Goal: Task Accomplishment & Management: Complete application form

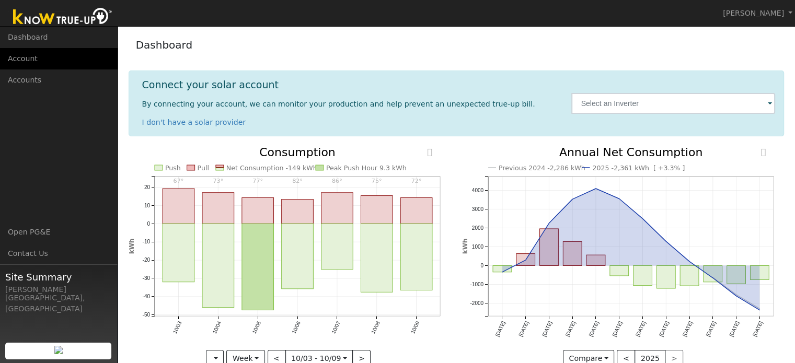
click at [26, 56] on link "Account" at bounding box center [59, 58] width 118 height 21
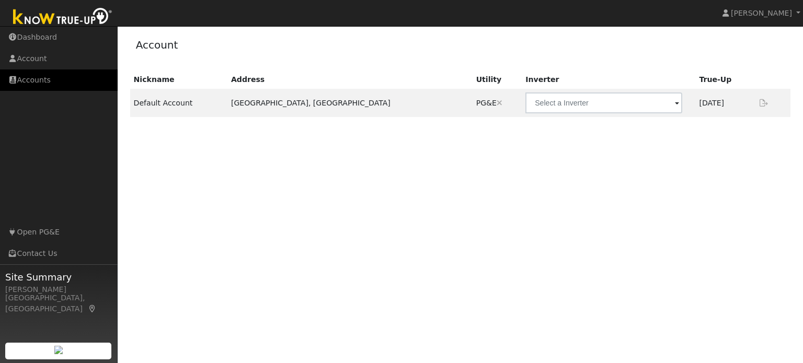
click at [27, 83] on link "Accounts" at bounding box center [59, 80] width 118 height 21
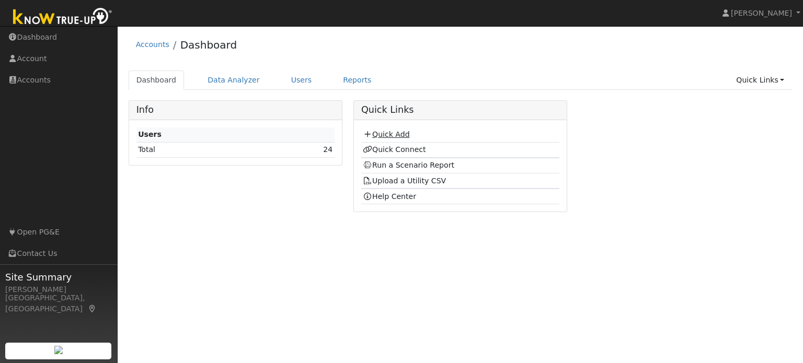
click at [397, 132] on link "Quick Add" at bounding box center [386, 134] width 47 height 8
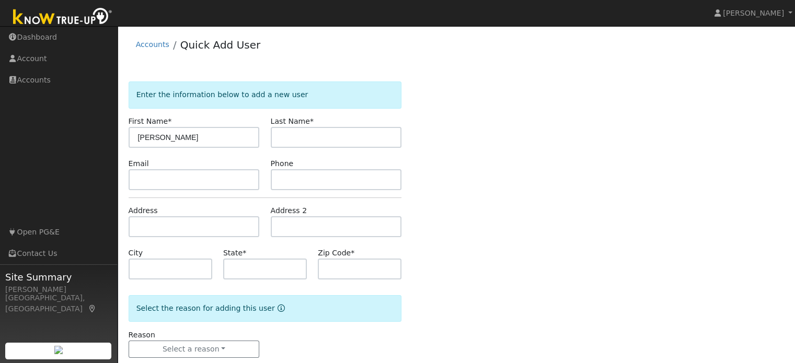
type input "[PERSON_NAME]"
type input "G"
click at [195, 140] on input "Gina" at bounding box center [194, 137] width 131 height 21
type input "G"
type input "Libby"
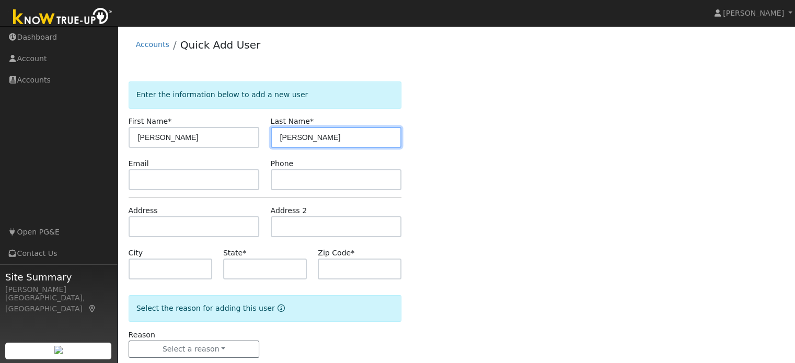
type input "Orvick"
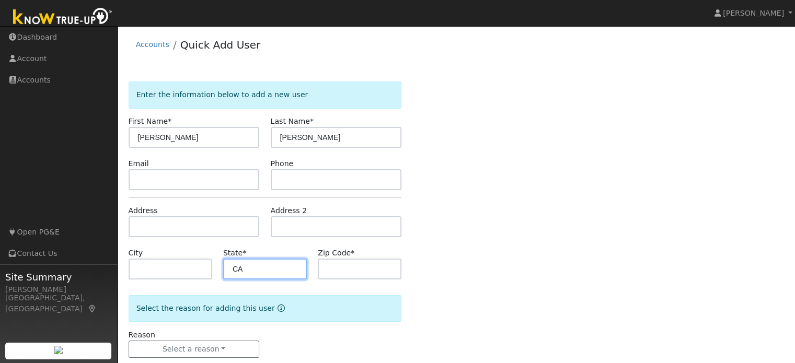
type input "CA"
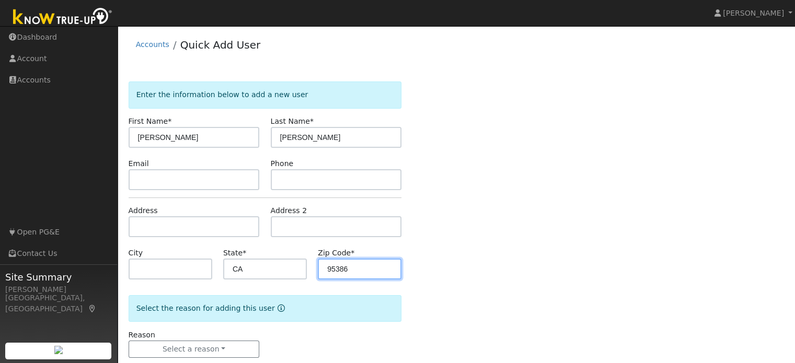
scroll to position [20, 0]
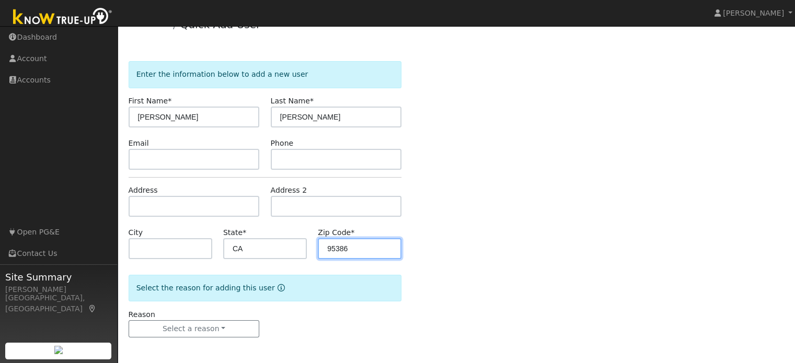
type input "95386"
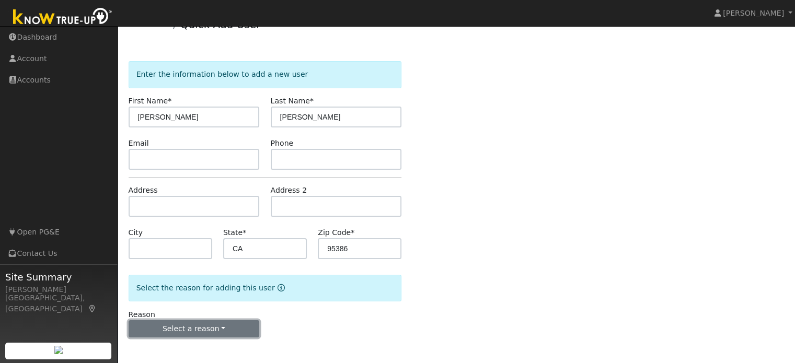
click at [242, 329] on button "Select a reason" at bounding box center [194, 330] width 131 height 18
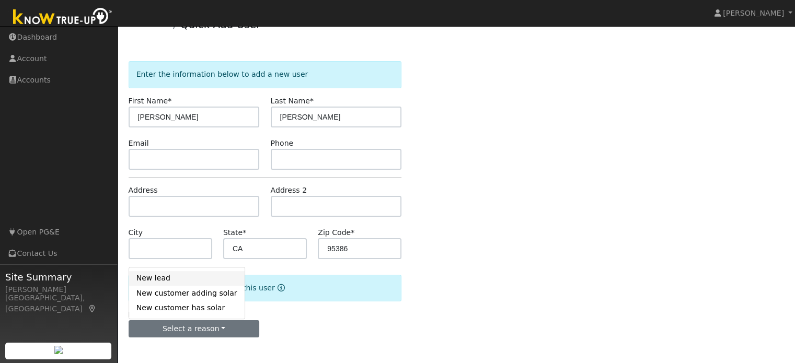
click at [186, 276] on link "New lead" at bounding box center [187, 278] width 116 height 15
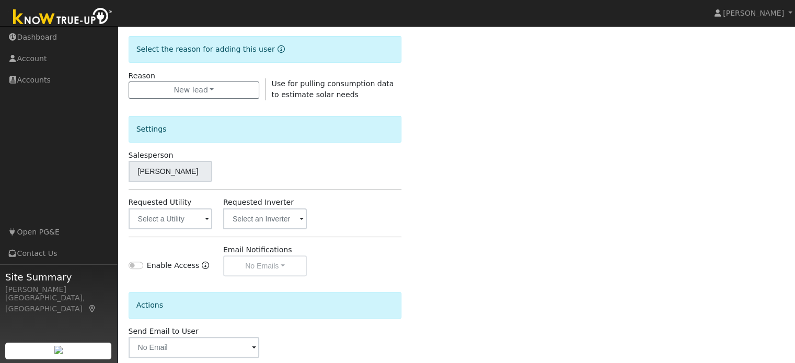
scroll to position [274, 0]
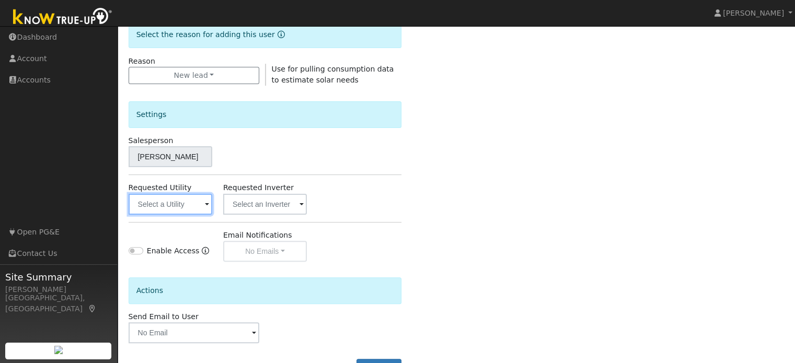
click at [179, 201] on input "text" at bounding box center [171, 204] width 84 height 21
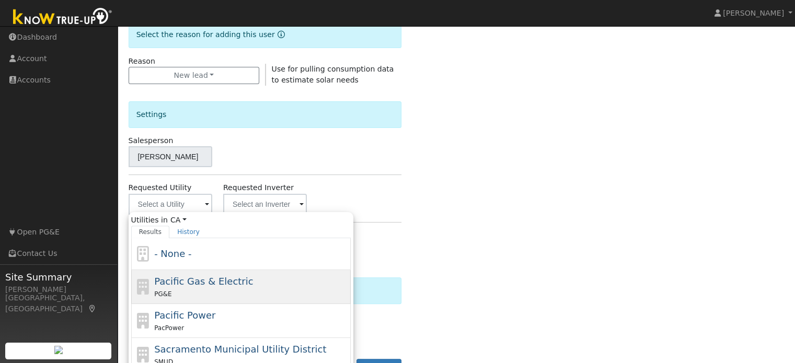
click at [236, 291] on div "PG&E" at bounding box center [251, 294] width 194 height 11
type input "Pacific Gas & Electric"
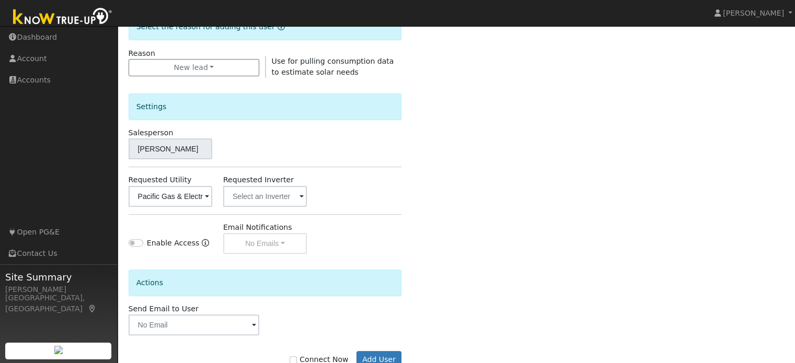
scroll to position [312, 0]
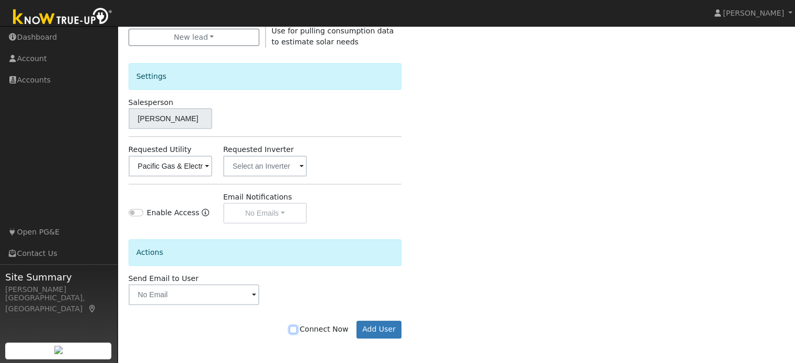
click at [297, 329] on input "Connect Now" at bounding box center [293, 329] width 7 height 7
checkbox input "true"
click at [385, 328] on button "Add User" at bounding box center [379, 330] width 45 height 18
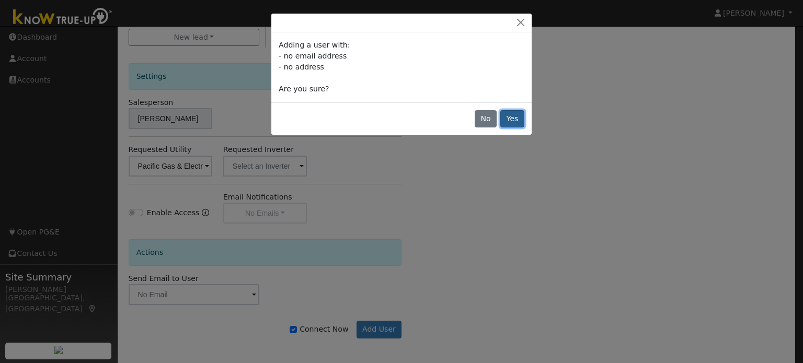
click at [515, 117] on button "Yes" at bounding box center [512, 119] width 24 height 18
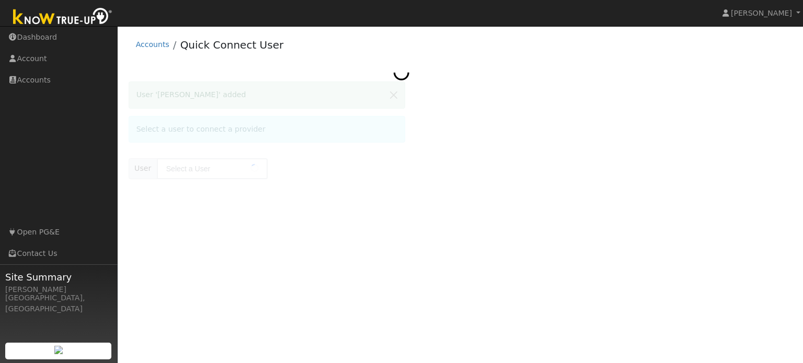
type input "[PERSON_NAME]"
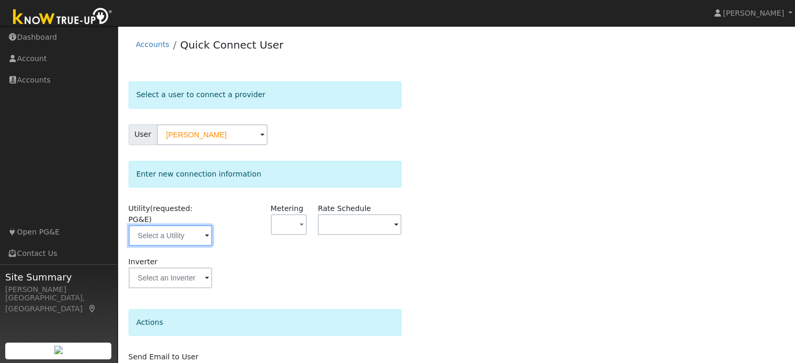
click at [197, 226] on input "text" at bounding box center [171, 235] width 84 height 21
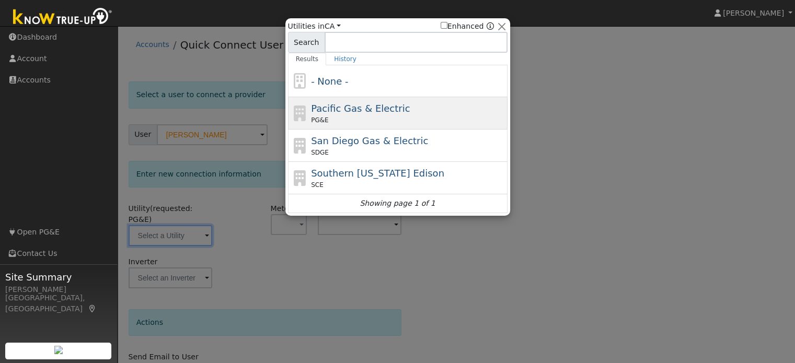
click at [375, 107] on span "Pacific Gas & Electric" at bounding box center [360, 108] width 99 height 11
type input "PG&E"
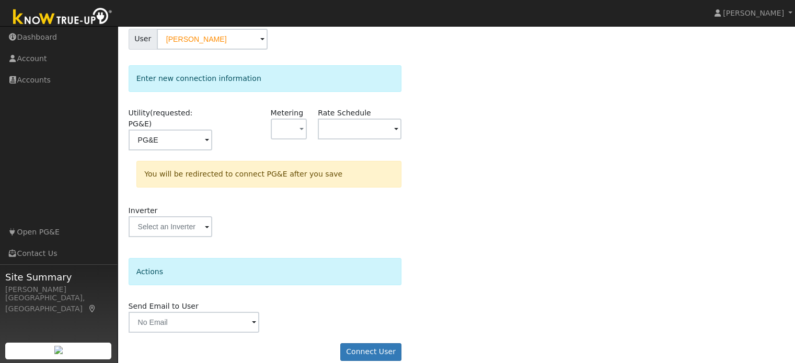
scroll to position [97, 0]
click at [372, 343] on button "Connect User" at bounding box center [371, 352] width 62 height 18
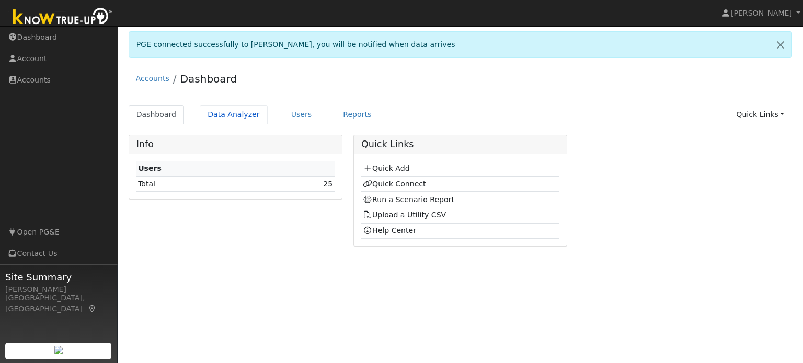
click at [243, 117] on link "Data Analyzer" at bounding box center [234, 114] width 68 height 19
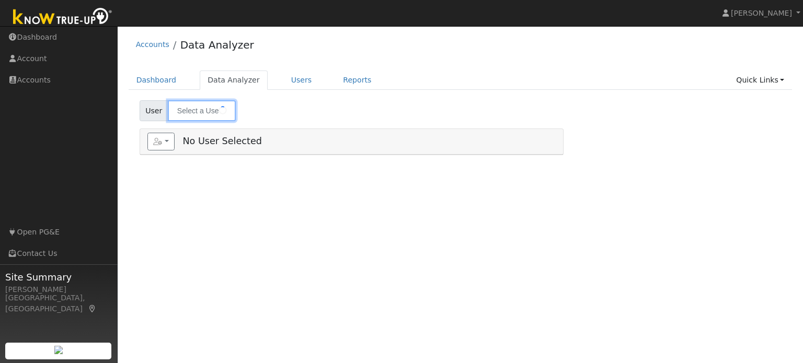
type input "Daryl Daniel"
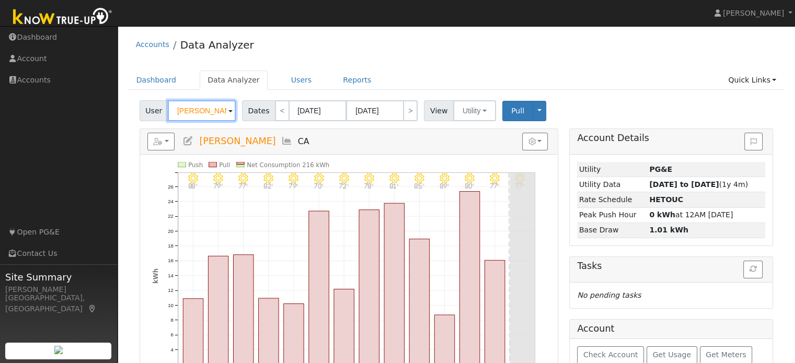
click at [225, 112] on input "Daryl Daniel" at bounding box center [202, 110] width 68 height 21
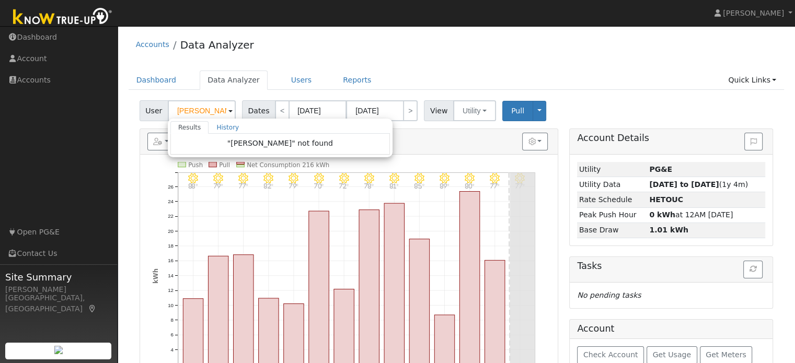
click at [229, 110] on span at bounding box center [231, 112] width 4 height 12
type input "Daryl Daniel"
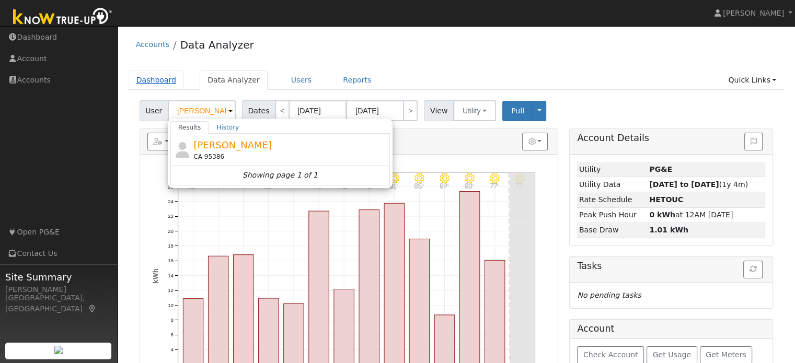
click at [150, 83] on link "Dashboard" at bounding box center [157, 80] width 56 height 19
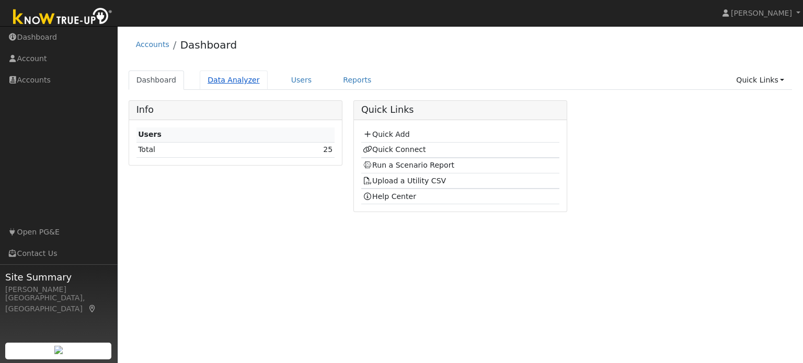
click at [218, 80] on link "Data Analyzer" at bounding box center [234, 80] width 68 height 19
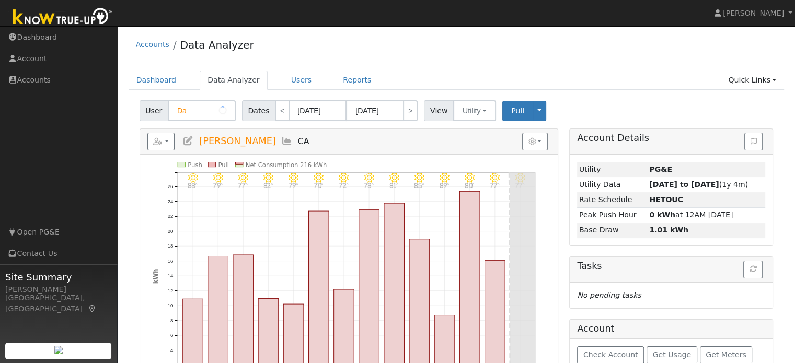
type input "D"
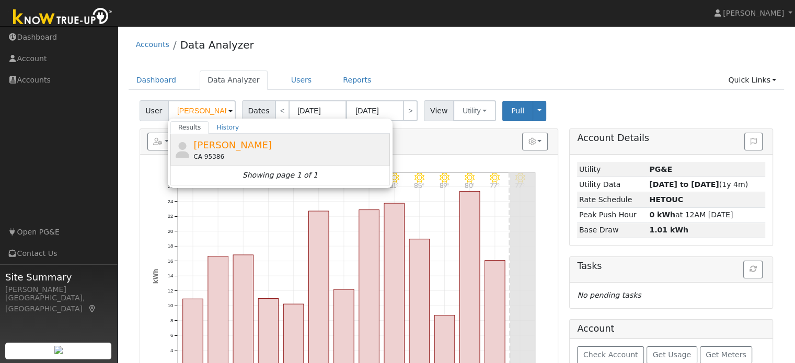
click at [218, 145] on span "[PERSON_NAME]" at bounding box center [232, 145] width 78 height 11
type input "[PERSON_NAME]"
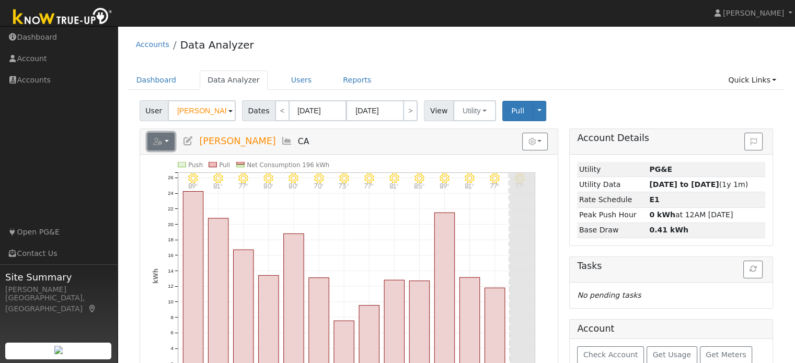
click at [160, 138] on icon "button" at bounding box center [157, 141] width 9 height 7
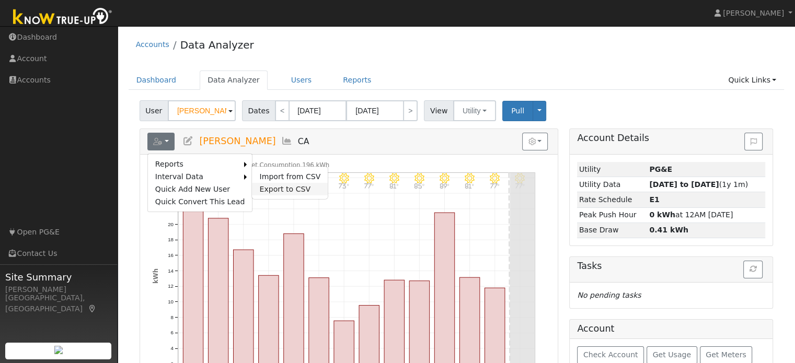
click at [258, 187] on link "Export to CSV" at bounding box center [290, 189] width 76 height 13
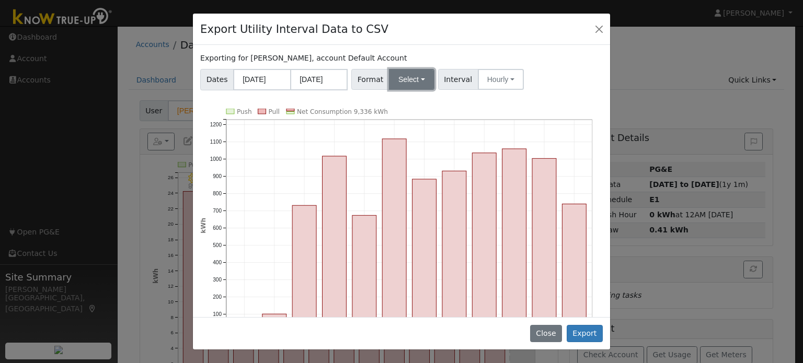
click at [419, 77] on button "Select" at bounding box center [411, 79] width 45 height 21
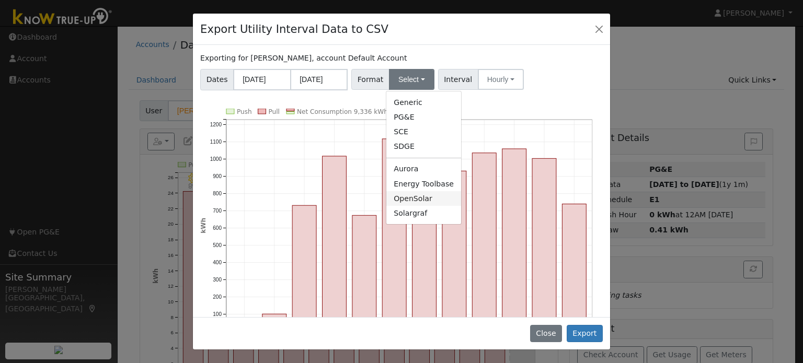
click at [412, 198] on link "OpenSolar" at bounding box center [423, 198] width 75 height 15
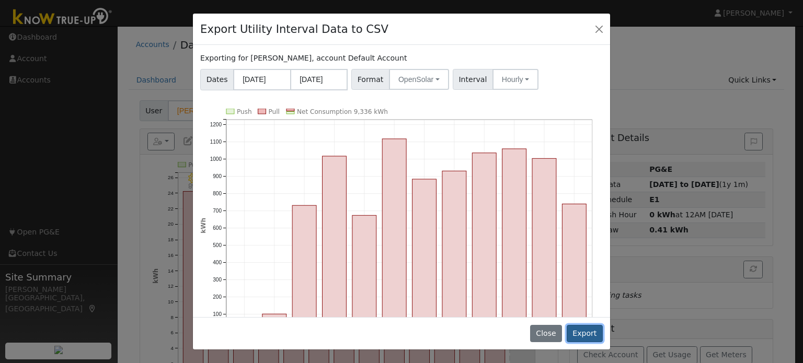
click at [584, 336] on button "Export" at bounding box center [585, 334] width 36 height 18
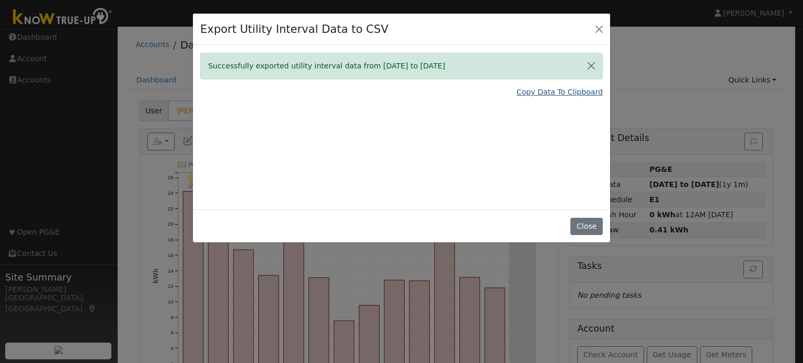
click at [590, 94] on link "Copy Data To Clipboard" at bounding box center [560, 92] width 86 height 11
click at [599, 28] on button "Close" at bounding box center [599, 28] width 15 height 15
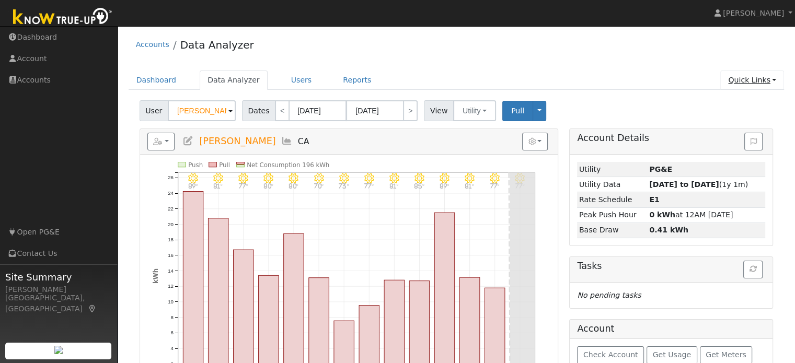
click at [766, 77] on link "Quick Links" at bounding box center [753, 80] width 64 height 19
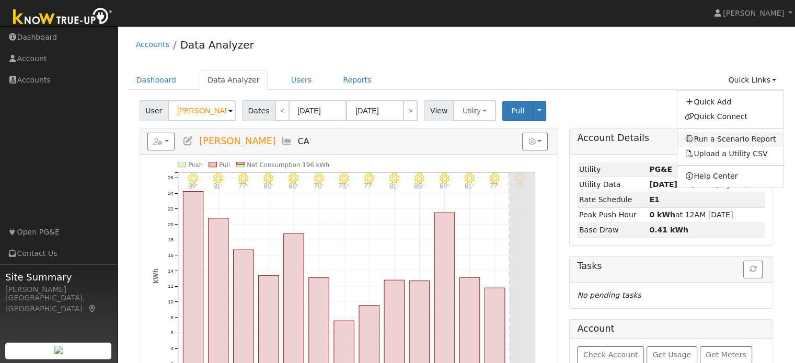
click at [750, 138] on link "Run a Scenario Report" at bounding box center [731, 139] width 106 height 15
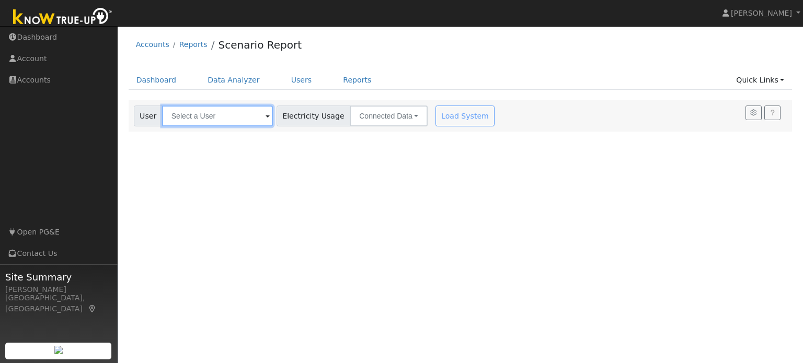
click at [266, 117] on input "text" at bounding box center [217, 116] width 111 height 21
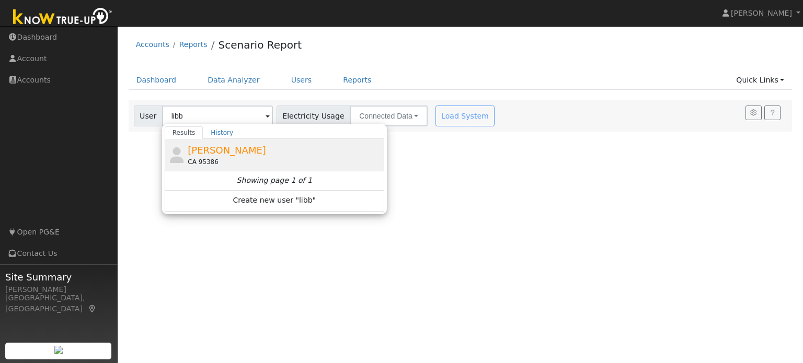
click at [242, 155] on div "Libby Orvick CA 95386" at bounding box center [285, 155] width 194 height 24
type input "[PERSON_NAME]"
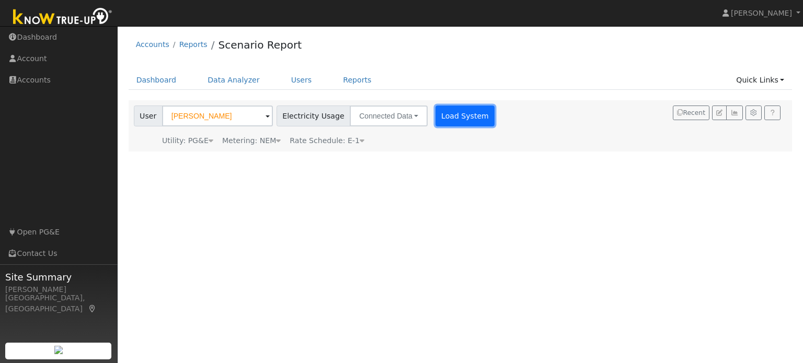
click at [453, 109] on button "Load System" at bounding box center [466, 116] width 60 height 21
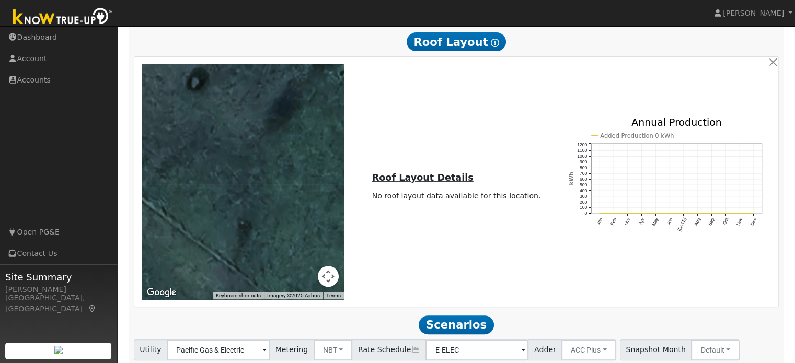
scroll to position [434, 0]
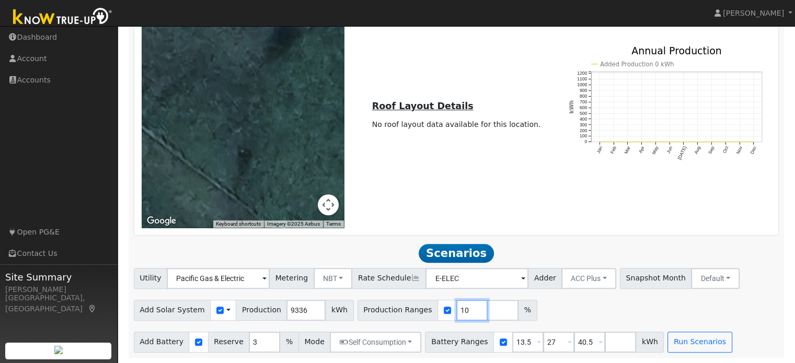
click at [457, 312] on input "10" at bounding box center [472, 310] width 31 height 21
type input "140"
type input "150"
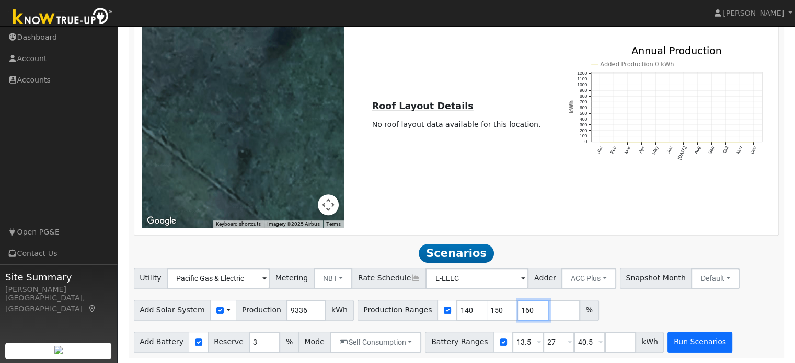
type input "160"
click at [681, 343] on button "Run Scenarios" at bounding box center [700, 342] width 64 height 21
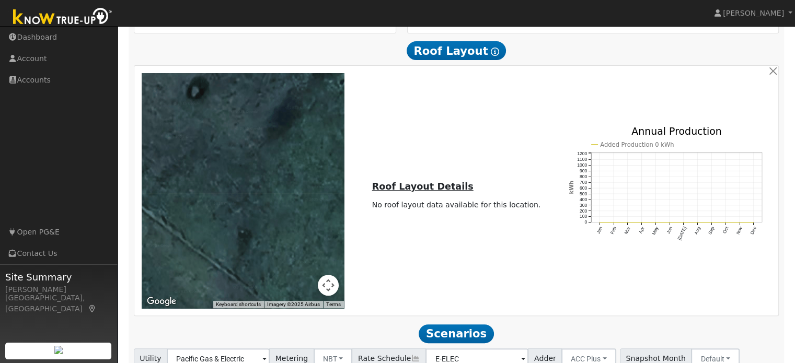
scroll to position [469, 0]
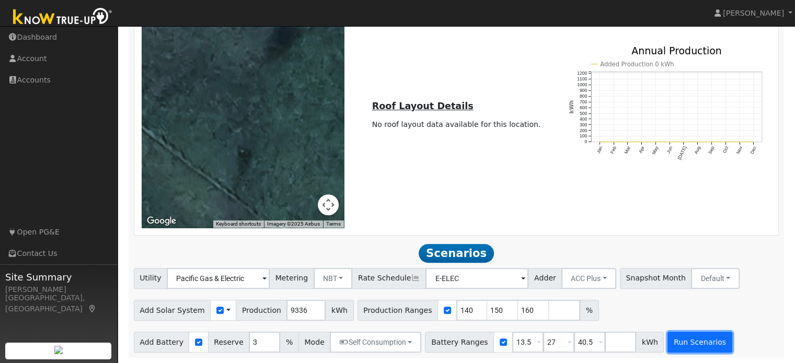
click at [669, 347] on button "Run Scenarios" at bounding box center [700, 342] width 64 height 21
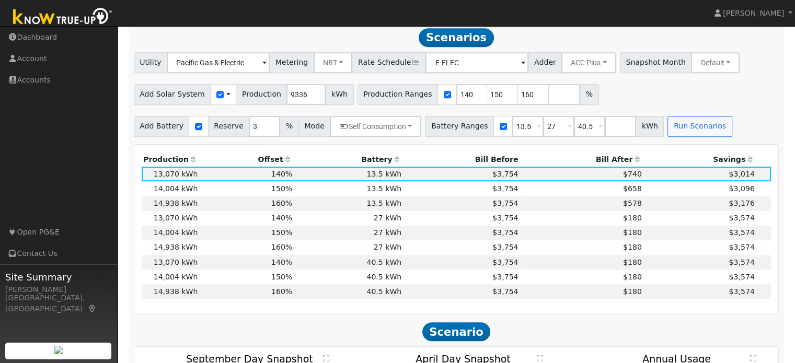
scroll to position [646, 0]
click at [615, 161] on th "Bill After" at bounding box center [581, 159] width 123 height 15
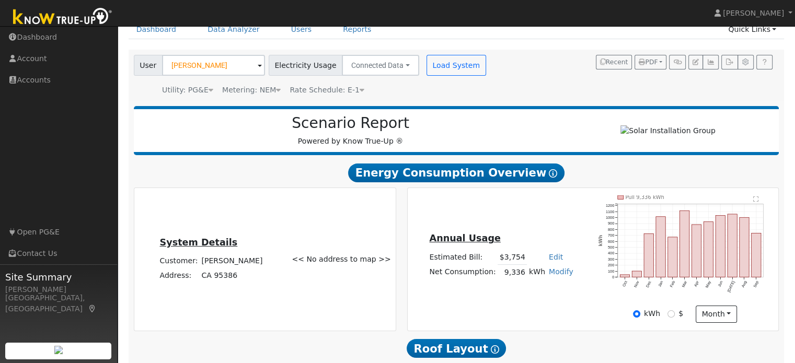
scroll to position [0, 0]
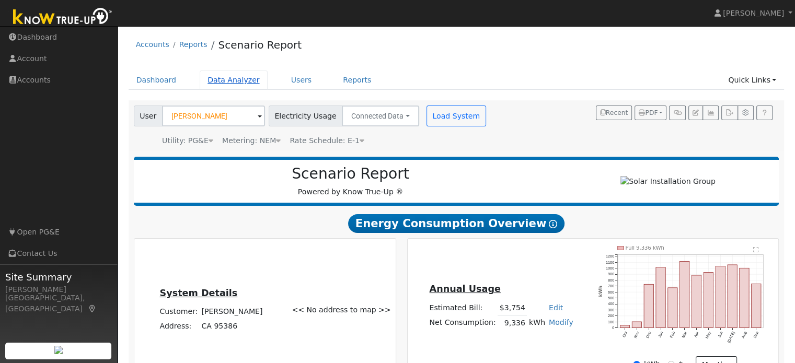
click at [210, 79] on link "Data Analyzer" at bounding box center [234, 80] width 68 height 19
